Goal: Task Accomplishment & Management: Use online tool/utility

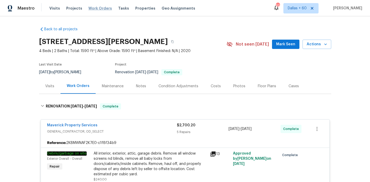
click at [90, 9] on span "Work Orders" at bounding box center [100, 8] width 24 height 5
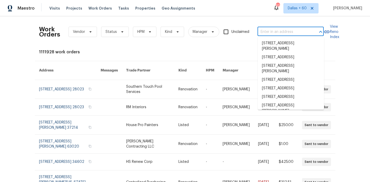
click at [274, 32] on input "text" at bounding box center [284, 32] width 52 height 8
paste input "17 Crestview Dr Greenwood, IN 46143"
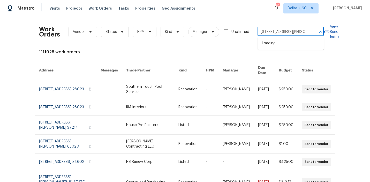
scroll to position [0, 15]
type input "17 Crestview Dr Greenwood, IN 46143"
click at [277, 44] on li "17 Crestview Dr, Greenwood, IN 46143" at bounding box center [291, 46] width 66 height 14
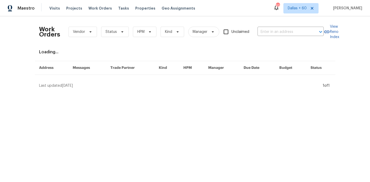
type input "17 Crestview Dr, Greenwood, IN 46143"
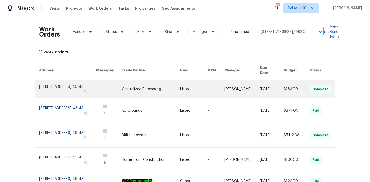
click at [144, 80] on link at bounding box center [151, 89] width 58 height 18
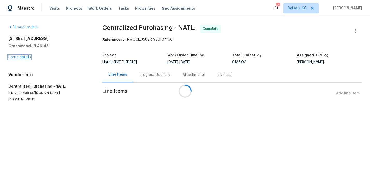
click at [19, 57] on link "Home details" at bounding box center [19, 57] width 23 height 4
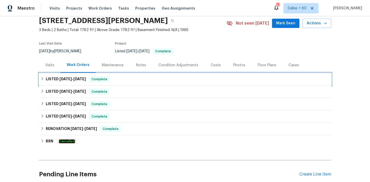
click at [144, 76] on div "LISTED 7/23/25 - 7/26/25 Complete" at bounding box center [185, 79] width 289 height 6
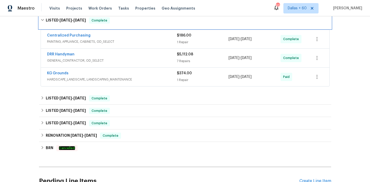
scroll to position [92, 0]
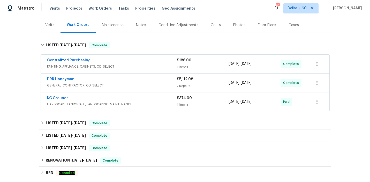
click at [132, 58] on div "Centralized Purchasing" at bounding box center [112, 61] width 130 height 6
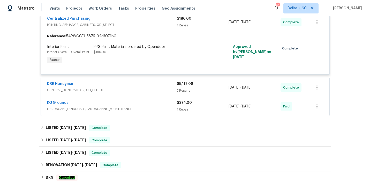
scroll to position [106, 0]
click at [138, 92] on span "GENERAL_CONTRACTOR, OD_SELECT" at bounding box center [112, 90] width 130 height 5
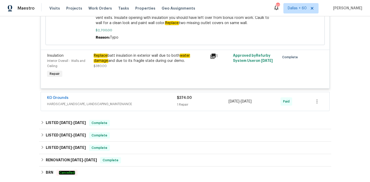
scroll to position [650, 0]
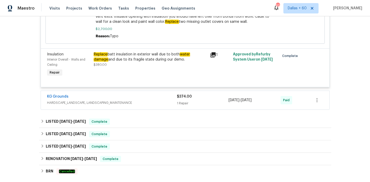
click at [164, 105] on span "HARDSCAPE_LANDSCAPE, LANDSCAPING_MAINTENANCE" at bounding box center [112, 102] width 130 height 5
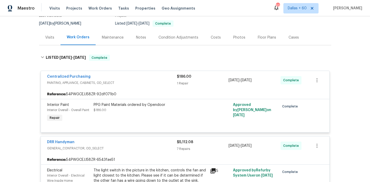
scroll to position [48, 0]
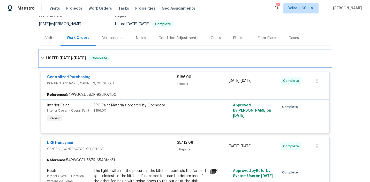
click at [137, 60] on div "LISTED 7/23/25 - 7/26/25 Complete" at bounding box center [185, 58] width 289 height 6
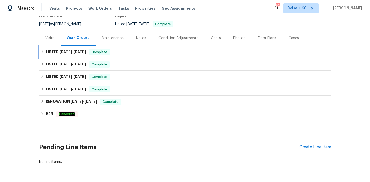
scroll to position [0, 0]
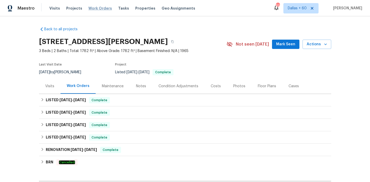
click at [93, 9] on span "Work Orders" at bounding box center [100, 8] width 24 height 5
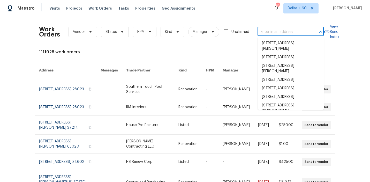
click at [286, 31] on input "text" at bounding box center [284, 32] width 52 height 8
paste input "1102 Cain Ct Cedar Hill, TX 75104"
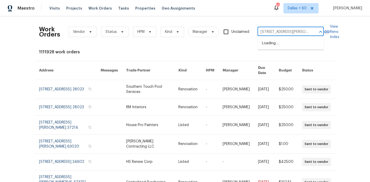
scroll to position [0, 7]
type input "1102 Cain Ct Cedar Hill, TX 75104"
click at [288, 44] on li "1102 Cain Ct, Cedar Hill, TX 75104" at bounding box center [291, 46] width 66 height 14
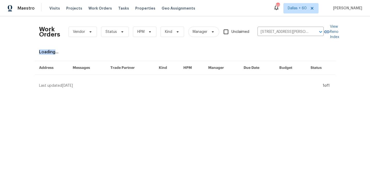
click at [288, 44] on div "Work Orders Vendor Status HPM Kind Manager Unclaimed 1102 Cain Ct, Cedar Hill, …" at bounding box center [185, 54] width 292 height 68
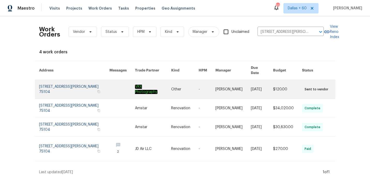
click at [167, 84] on td "Other" at bounding box center [180, 89] width 27 height 19
click at [145, 85] on link at bounding box center [153, 89] width 36 height 19
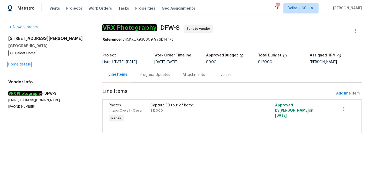
click at [25, 63] on link "Home details" at bounding box center [19, 65] width 23 height 4
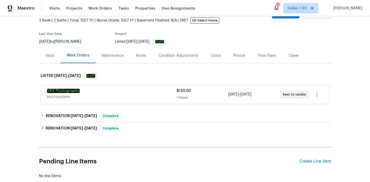
click at [153, 95] on span "PHOTOGRAPHY" at bounding box center [112, 96] width 130 height 5
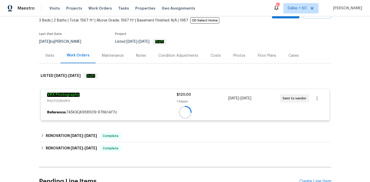
scroll to position [82, 0]
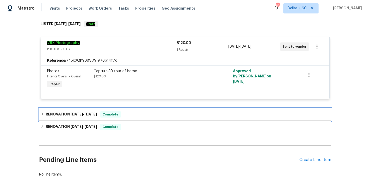
click at [141, 113] on div "RENOVATION 6/21/25 - 8/1/25 Complete" at bounding box center [185, 114] width 289 height 6
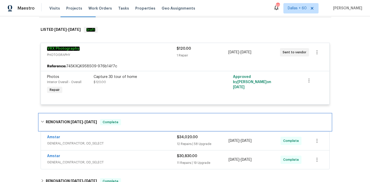
scroll to position [0, 0]
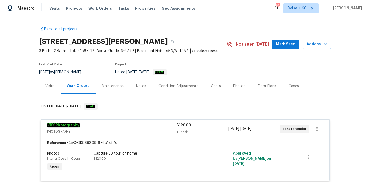
click at [94, 5] on div "Visits Projects Work Orders Tasks Properties Geo Assignments" at bounding box center [125, 8] width 152 height 10
click at [94, 8] on span "Work Orders" at bounding box center [100, 8] width 24 height 5
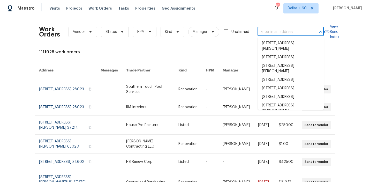
click at [284, 30] on input "text" at bounding box center [284, 32] width 52 height 8
paste input "6629 Pineview Ter Bradenton 5-201, FL 34203"
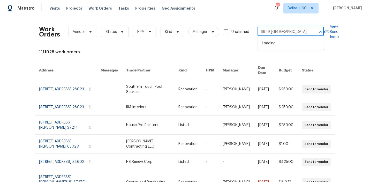
type input "6629 Pineview"
click at [288, 48] on li "6629 Pineview Ter # 5-201, Bradenton, FL 34203" at bounding box center [291, 43] width 66 height 9
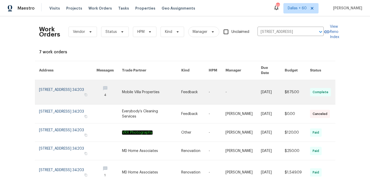
click at [199, 85] on link at bounding box center [194, 92] width 27 height 24
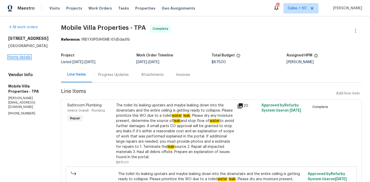
click at [14, 59] on link "Home details" at bounding box center [19, 57] width 23 height 4
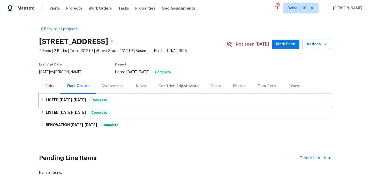
click at [145, 100] on div "LISTED 8/6/25 - 8/14/25 Complete" at bounding box center [185, 100] width 289 height 6
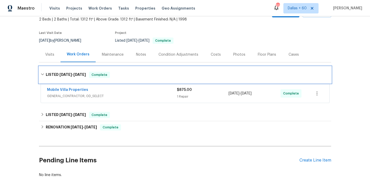
scroll to position [38, 0]
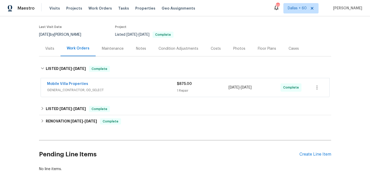
click at [140, 85] on div "Mobile Villa Properties" at bounding box center [112, 84] width 130 height 6
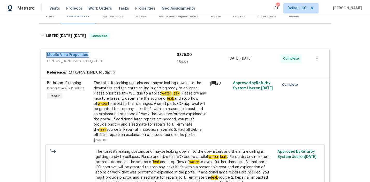
scroll to position [0, 0]
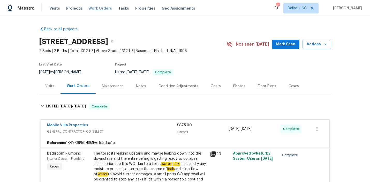
click at [98, 7] on span "Work Orders" at bounding box center [100, 8] width 24 height 5
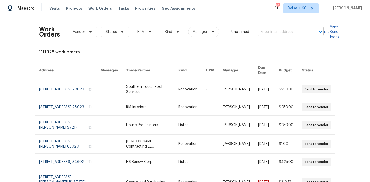
click at [282, 32] on input "text" at bounding box center [284, 32] width 52 height 8
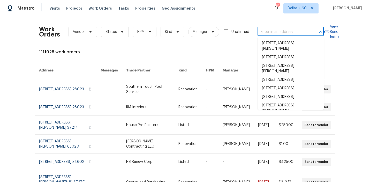
paste input "30072 Cibolo Mdw Fair Oaks Ranch, TX 78015"
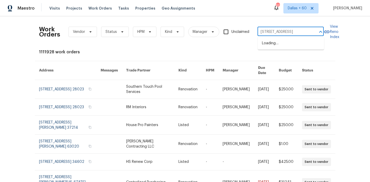
scroll to position [0, 29]
type input "30072 Cibolo Mdw Fair Oaks Ranch, TX 78015"
click at [287, 44] on li "30072 Cibolo Mdw, Fair Oaks Ranch, TX 78015" at bounding box center [291, 43] width 66 height 9
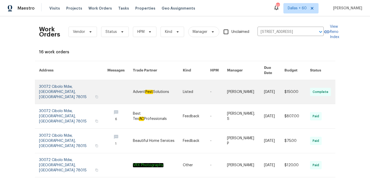
click at [126, 90] on link at bounding box center [120, 92] width 26 height 24
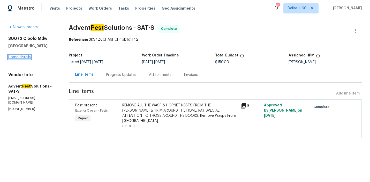
click at [18, 57] on link "Home details" at bounding box center [19, 57] width 23 height 4
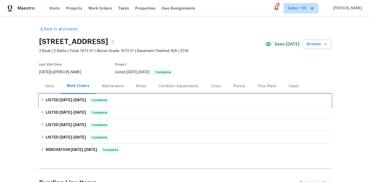
click at [137, 100] on div "LISTED 8/11/25 - 8/13/25 Complete" at bounding box center [185, 100] width 289 height 6
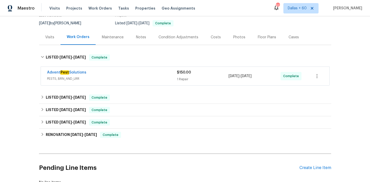
click at [137, 73] on div "Advent Pest Solutions" at bounding box center [112, 73] width 130 height 6
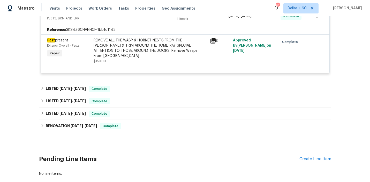
scroll to position [116, 0]
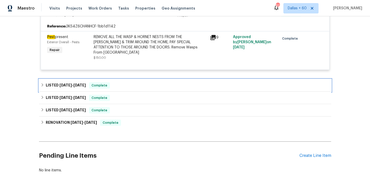
click at [132, 82] on div "LISTED 7/9/25 - 7/15/25 Complete" at bounding box center [185, 85] width 289 height 6
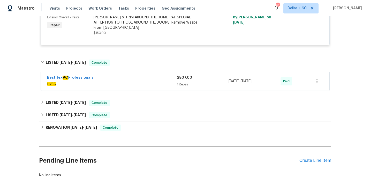
click at [132, 81] on span "HVAC" at bounding box center [112, 83] width 130 height 5
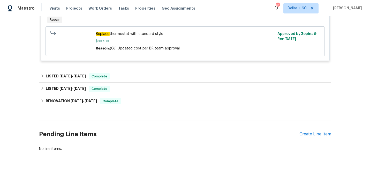
scroll to position [254, 0]
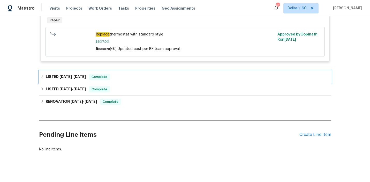
click at [122, 74] on div "LISTED 5/23/25 - 5/28/25 Complete" at bounding box center [185, 77] width 289 height 6
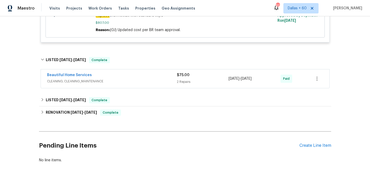
click at [122, 73] on div "Beautiful Home Services" at bounding box center [112, 75] width 130 height 6
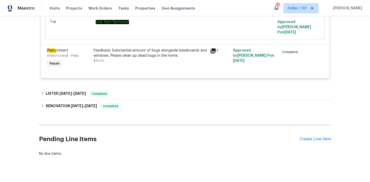
scroll to position [385, 0]
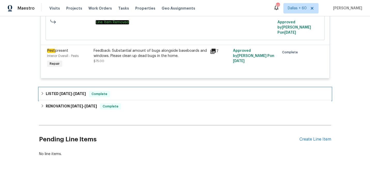
click at [125, 91] on div "LISTED 2/8/25 - 2/10/25 Complete" at bounding box center [185, 94] width 289 height 6
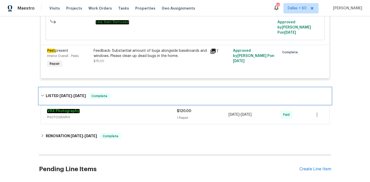
scroll to position [401, 0]
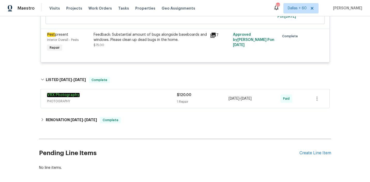
click at [126, 92] on div "VRX Photography" at bounding box center [112, 95] width 130 height 6
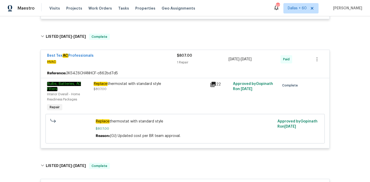
scroll to position [0, 0]
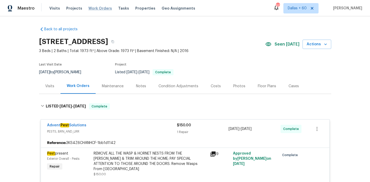
click at [93, 9] on span "Work Orders" at bounding box center [100, 8] width 24 height 5
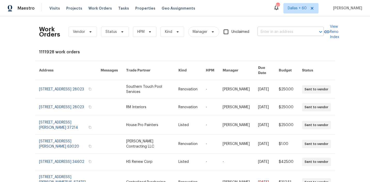
click at [272, 32] on input "text" at bounding box center [284, 32] width 52 height 8
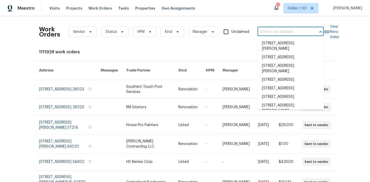
paste input "7110 Wasilla Dr NE, Rio Rancho, NM 87144"
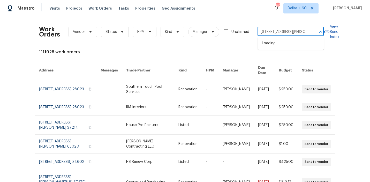
scroll to position [0, 21]
type input "7110 Wasilla Dr NE, Rio Rancho, NM 87144"
click at [278, 46] on li "7110 Wasilla Dr NE, Rio Rancho, NM 87144" at bounding box center [291, 46] width 66 height 14
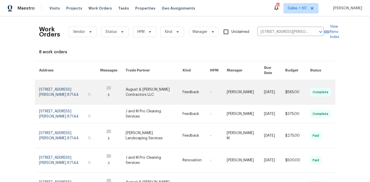
click at [161, 88] on link at bounding box center [154, 92] width 57 height 24
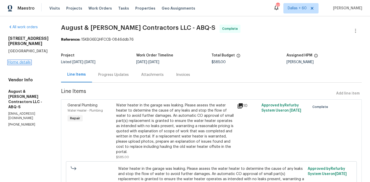
click at [20, 61] on link "Home details" at bounding box center [19, 63] width 23 height 4
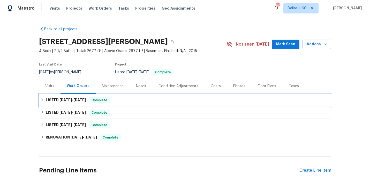
click at [134, 101] on div "LISTED 8/7/25 - 8/12/25 Complete" at bounding box center [185, 100] width 289 height 6
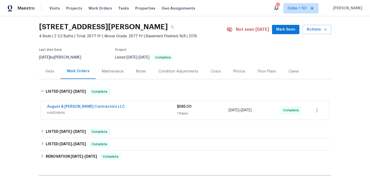
click at [134, 108] on div "August & Suttles Contractors LLC" at bounding box center [112, 107] width 130 height 6
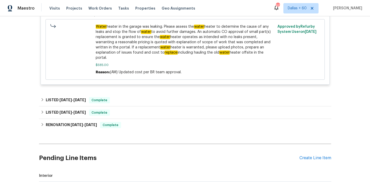
scroll to position [197, 0]
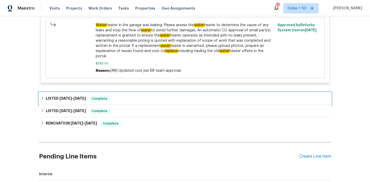
click at [128, 95] on div "LISTED 6/6/25 - 6/11/25 Complete" at bounding box center [185, 98] width 289 height 6
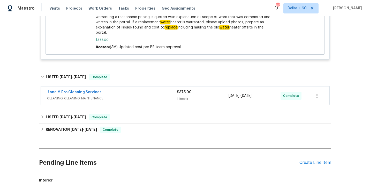
click at [128, 96] on span "CLEANING, CLEANING_MAINTENANCE" at bounding box center [112, 98] width 130 height 5
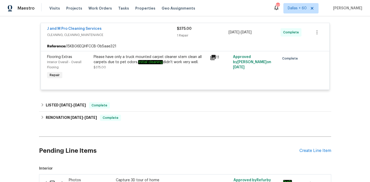
scroll to position [323, 0]
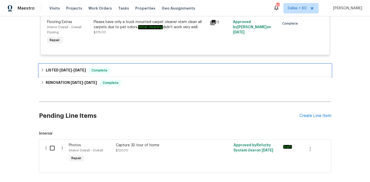
click at [134, 69] on div "LISTED 5/6/25 - 5/15/25 Complete" at bounding box center [185, 70] width 292 height 12
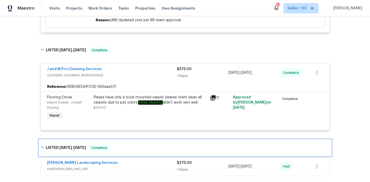
scroll to position [249, 0]
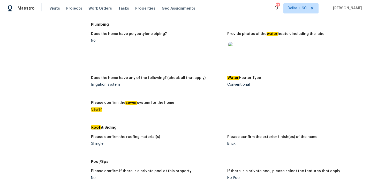
scroll to position [164, 0]
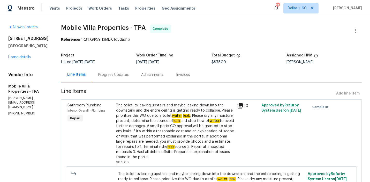
click at [106, 75] on div "Progress Updates" at bounding box center [113, 74] width 31 height 5
